Goal: Find contact information: Find contact information

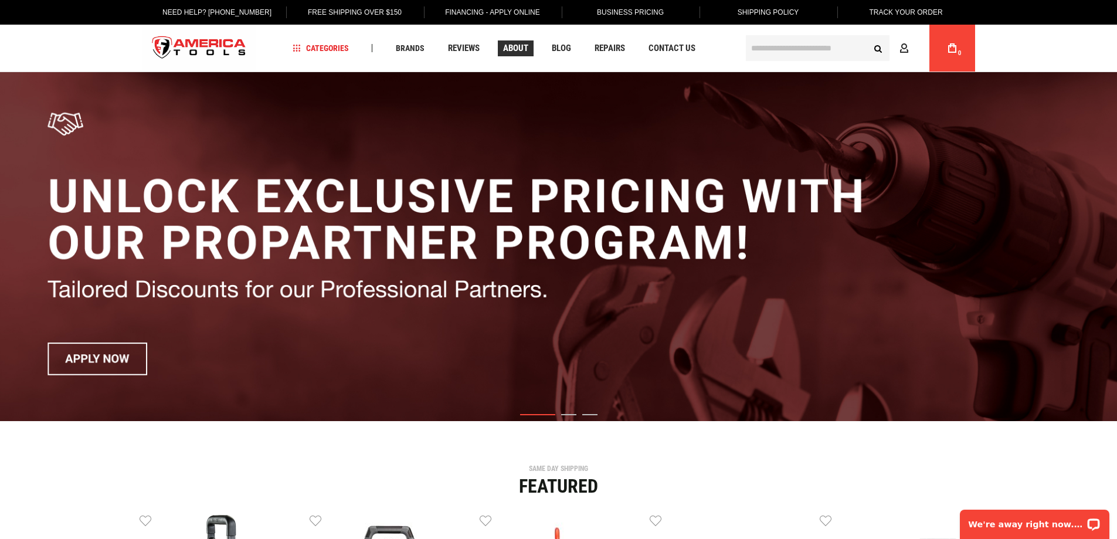
click at [512, 49] on span "About" at bounding box center [515, 48] width 25 height 9
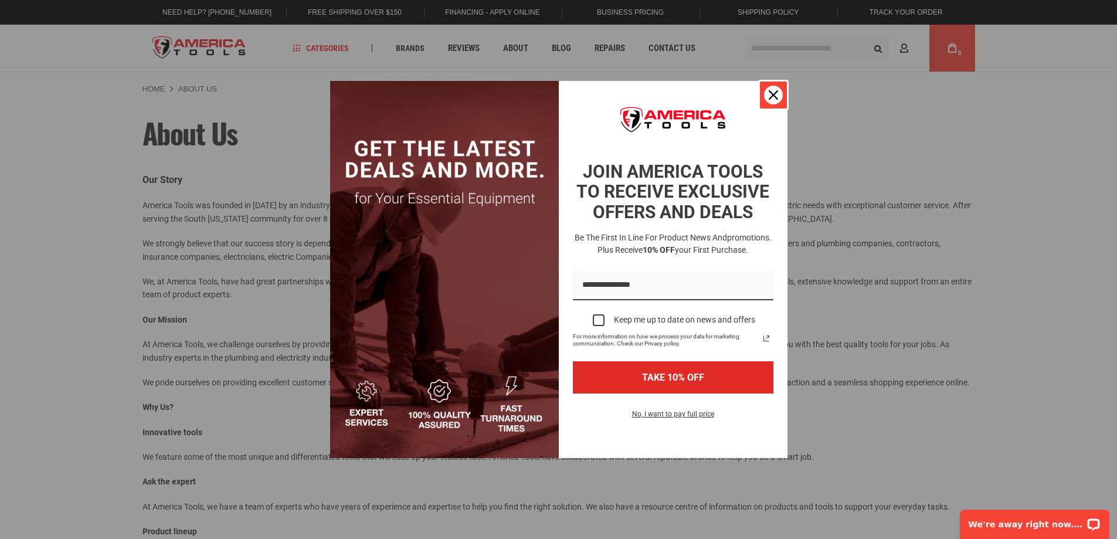
click at [774, 90] on icon "close icon" at bounding box center [772, 94] width 9 height 9
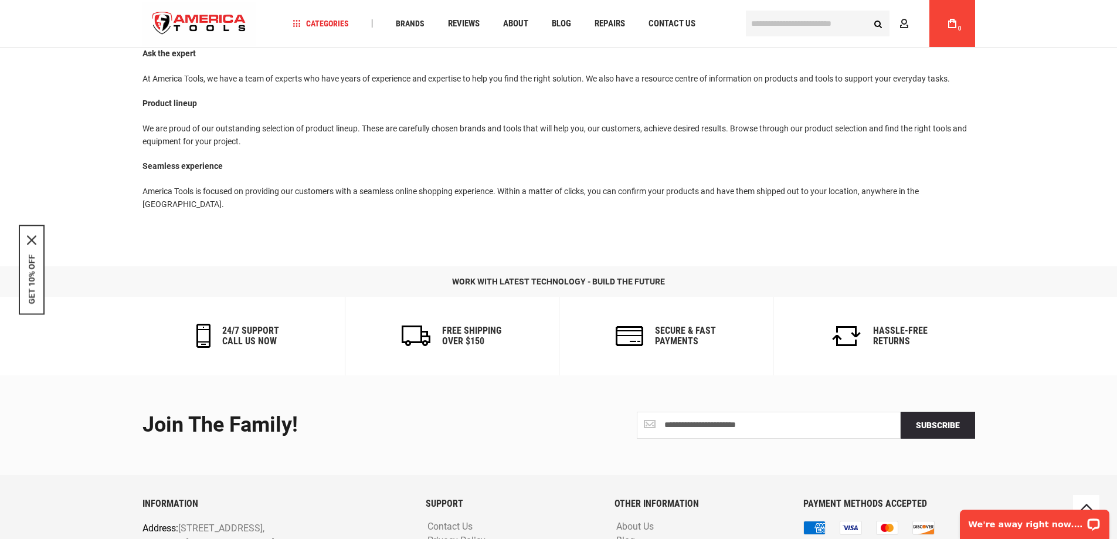
scroll to position [242, 0]
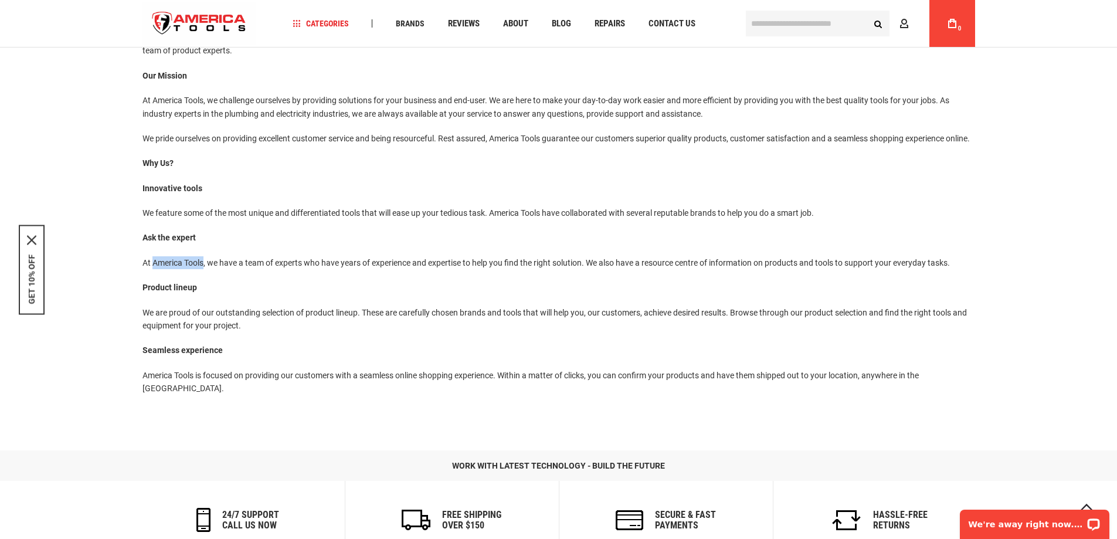
drag, startPoint x: 154, startPoint y: 274, endPoint x: 204, endPoint y: 274, distance: 50.4
click at [204, 269] on p "At America Tools, we have a team of experts who have years of experience and ex…" at bounding box center [558, 262] width 832 height 13
copy p "America Tools"
click at [663, 33] on div "Navigation Categories Plumbing Tools Drain Cleaning Diagnostics Pressing Diagno…" at bounding box center [513, 23] width 457 height 47
click at [666, 29] on link "Contact Us" at bounding box center [671, 24] width 57 height 16
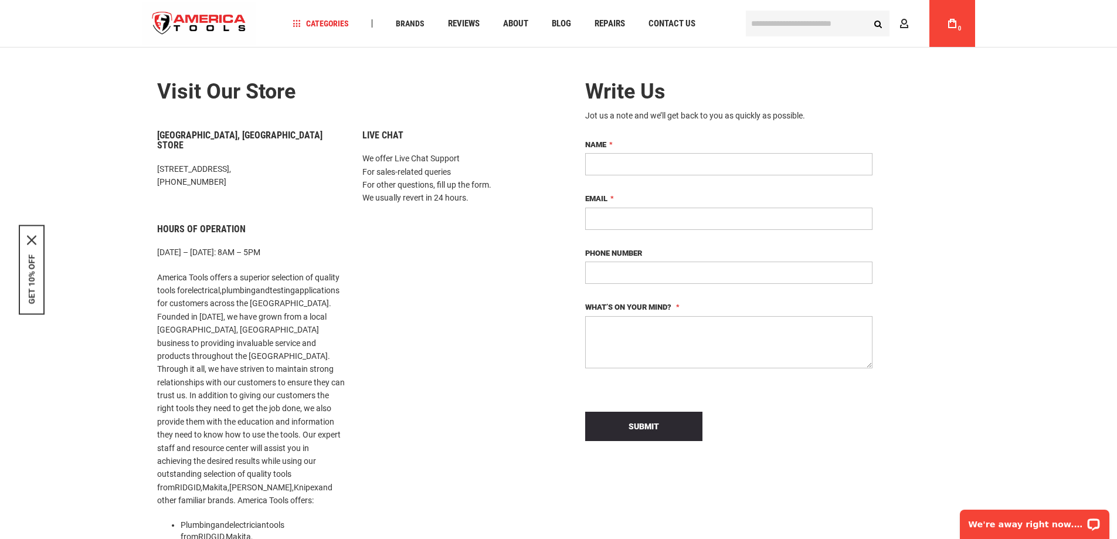
scroll to position [45, 0]
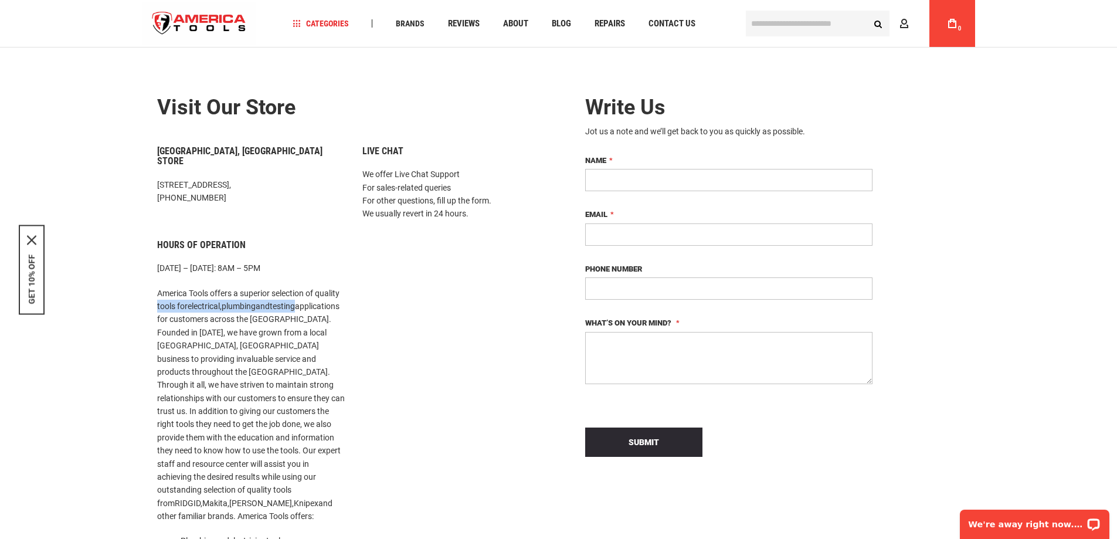
drag, startPoint x: 156, startPoint y: 295, endPoint x: 304, endPoint y: 293, distance: 147.1
click at [304, 293] on p "America Tools offers a superior selection of quality tools for electrical , plu…" at bounding box center [251, 405] width 188 height 236
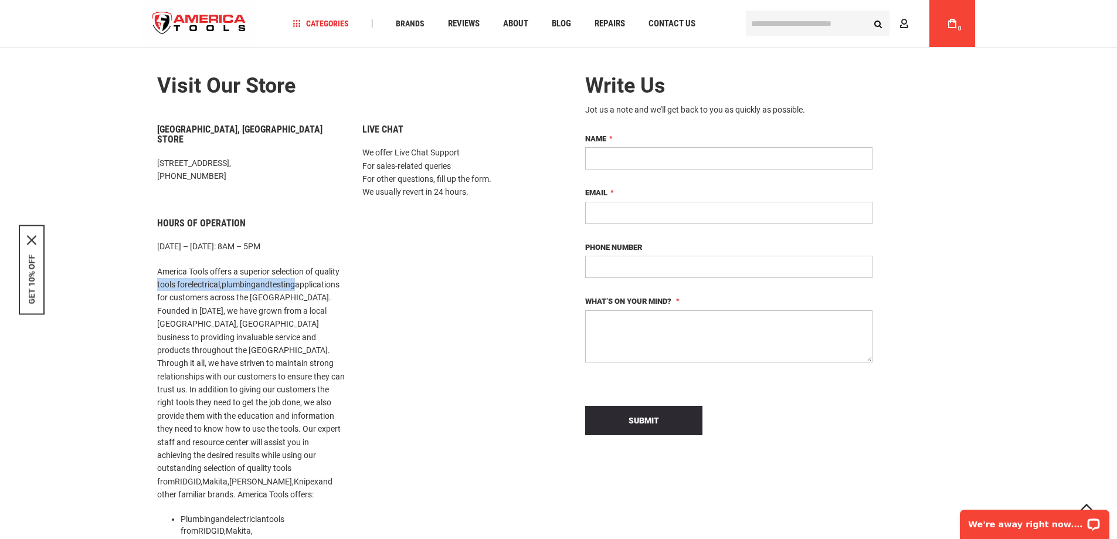
scroll to position [103, 0]
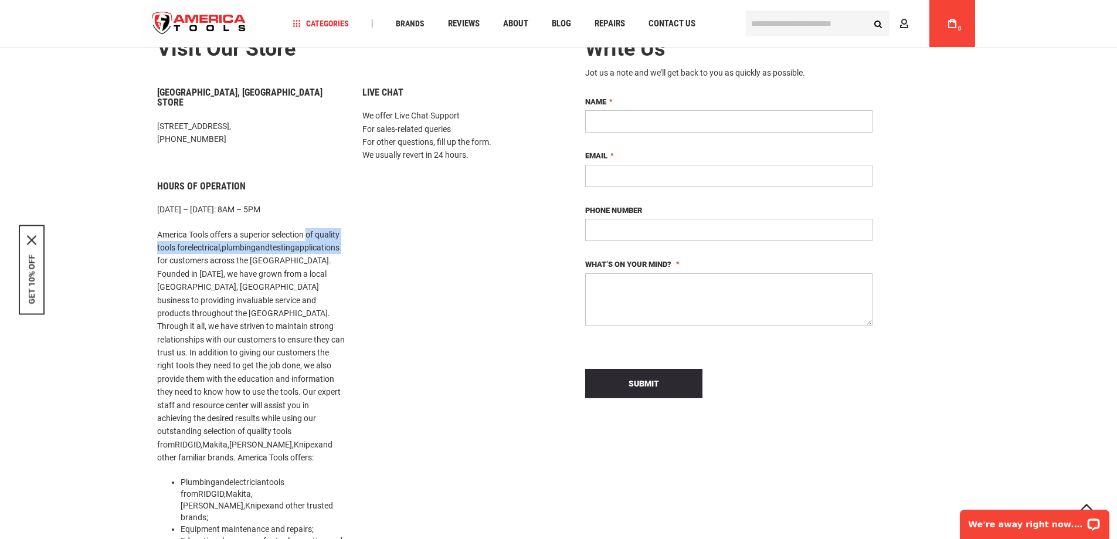
drag, startPoint x: 309, startPoint y: 224, endPoint x: 200, endPoint y: 253, distance: 112.2
click at [200, 253] on p "America Tools offers a superior selection of quality tools for electrical , plu…" at bounding box center [251, 346] width 188 height 236
copy p "of quality tools for electrical , plumbing and testing applications"
